Goal: Register for event/course

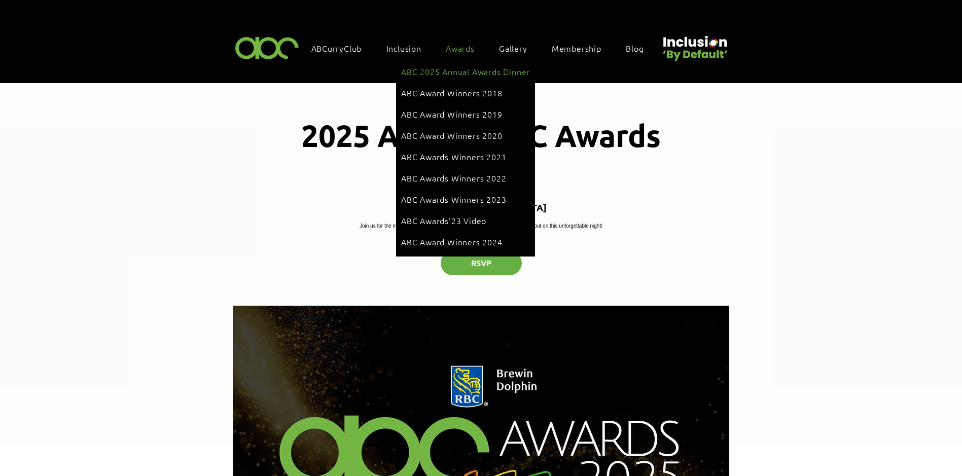
click at [476, 72] on span "ABC 2025 Annual Awards Dinner" at bounding box center [465, 71] width 129 height 11
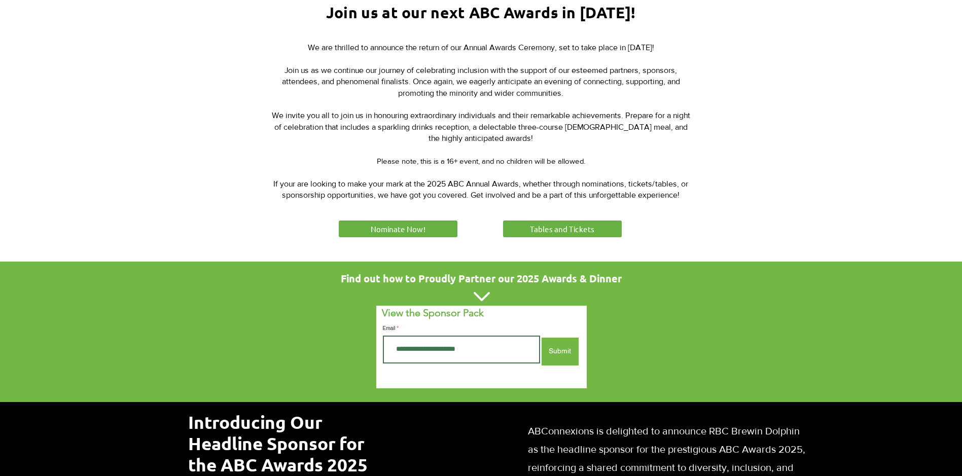
scroll to position [406, 0]
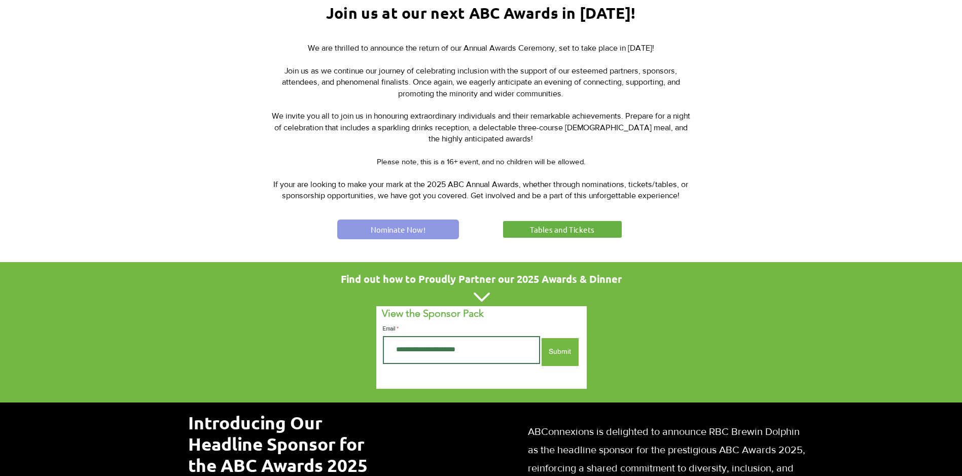
click at [403, 224] on span "Nominate Now!" at bounding box center [398, 229] width 55 height 11
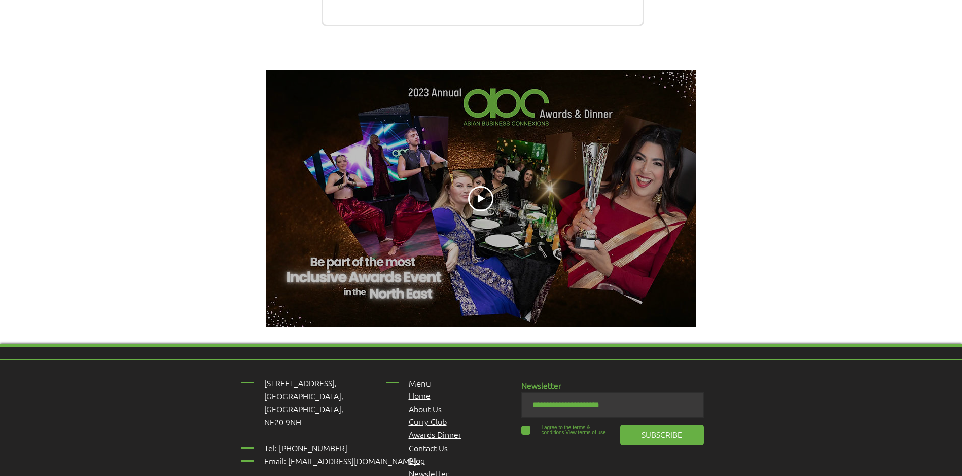
scroll to position [1014, 0]
